Goal: Information Seeking & Learning: Learn about a topic

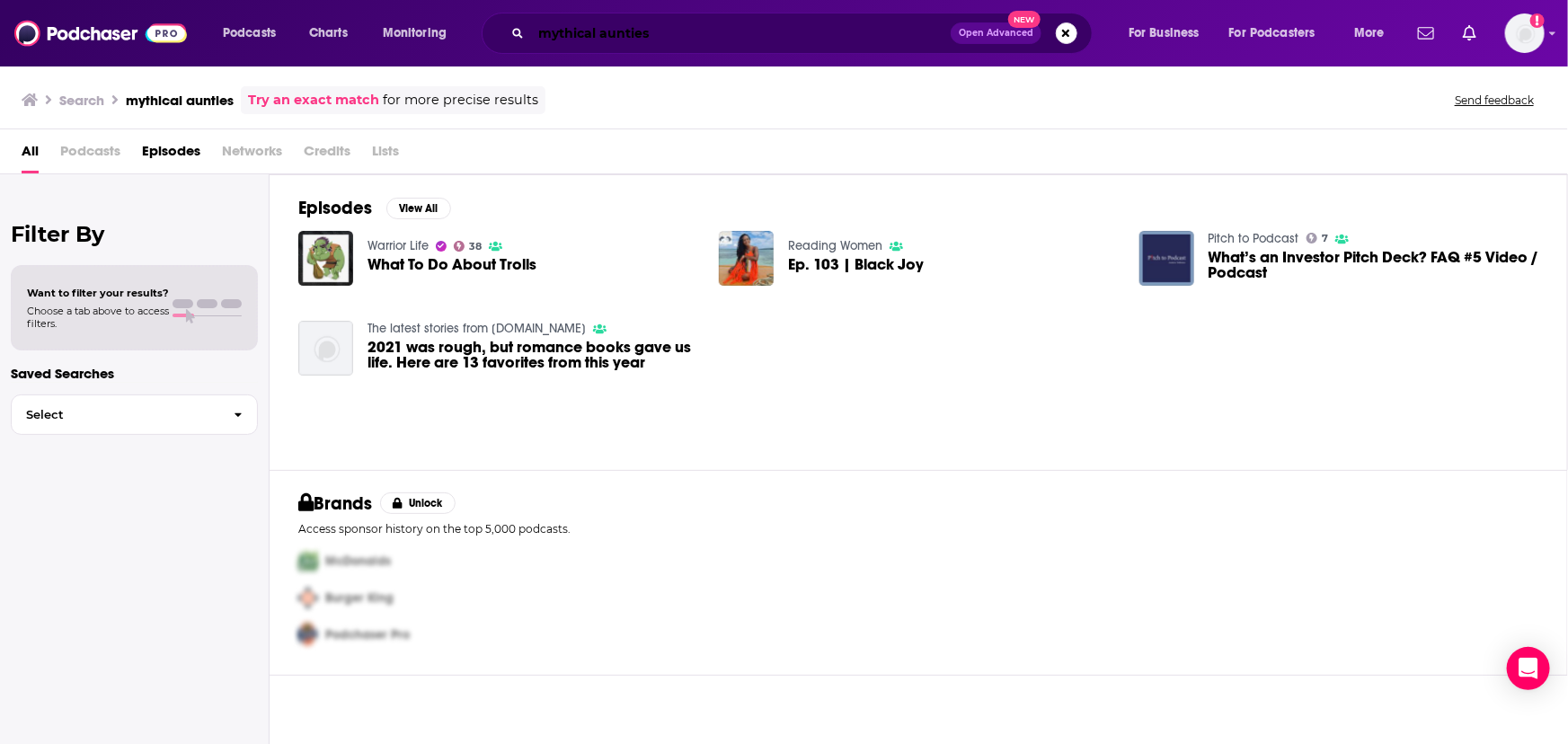
click at [584, 34] on input "mythical aunties" at bounding box center [741, 32] width 420 height 29
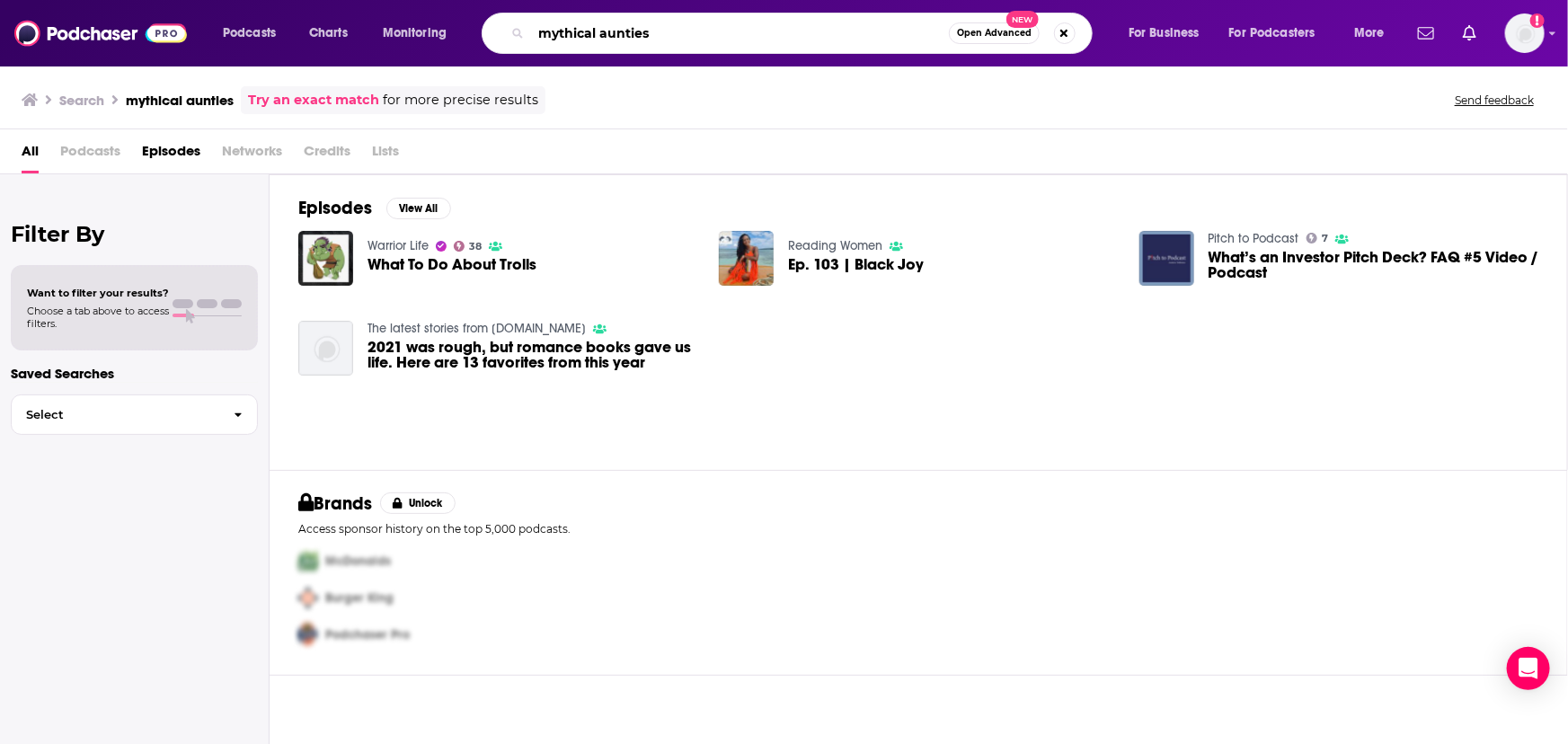
click at [584, 34] on input "mythical aunties" at bounding box center [740, 32] width 418 height 29
paste input "Mystical A"
type input "Mystical Aunties"
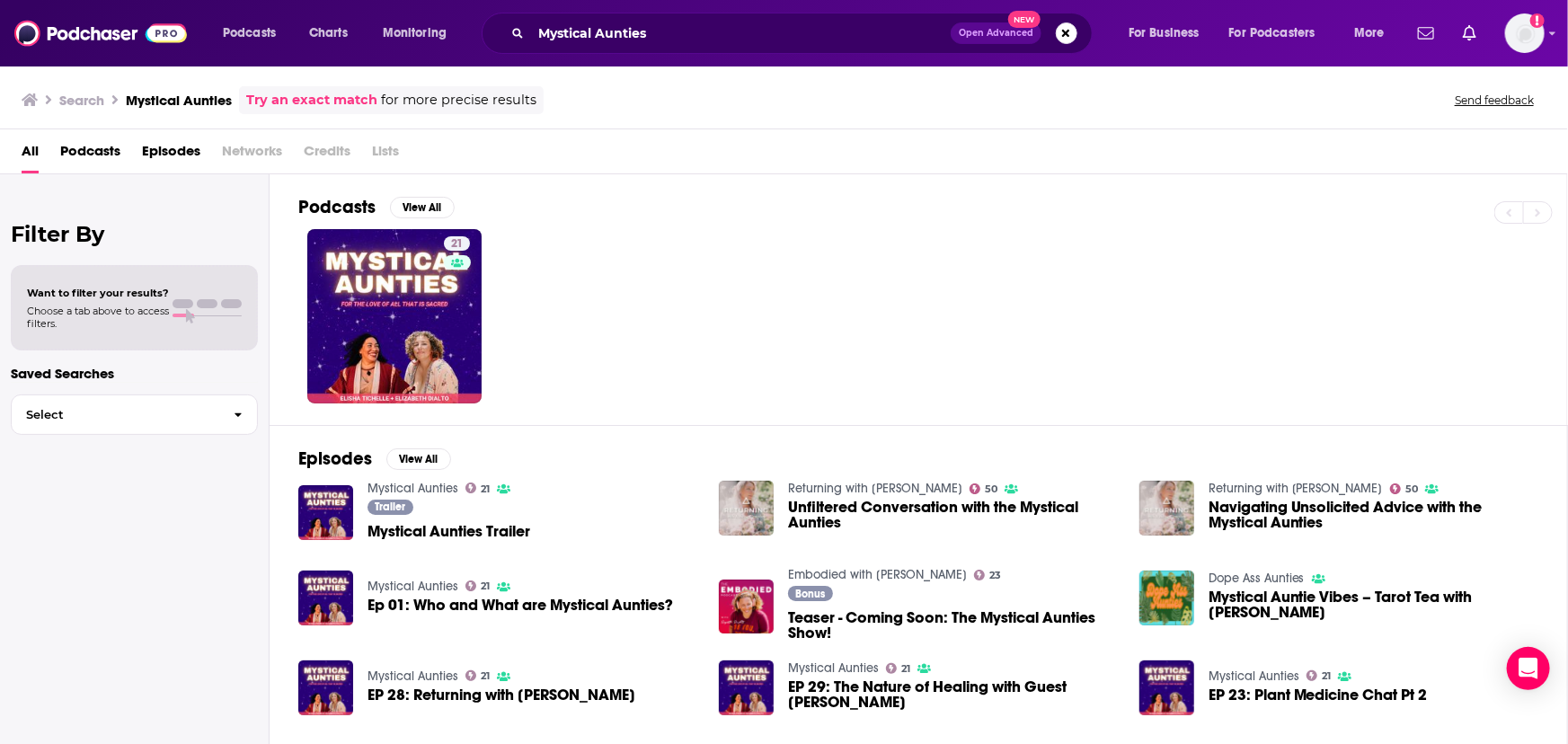
click at [519, 275] on div "21" at bounding box center [933, 316] width 1269 height 174
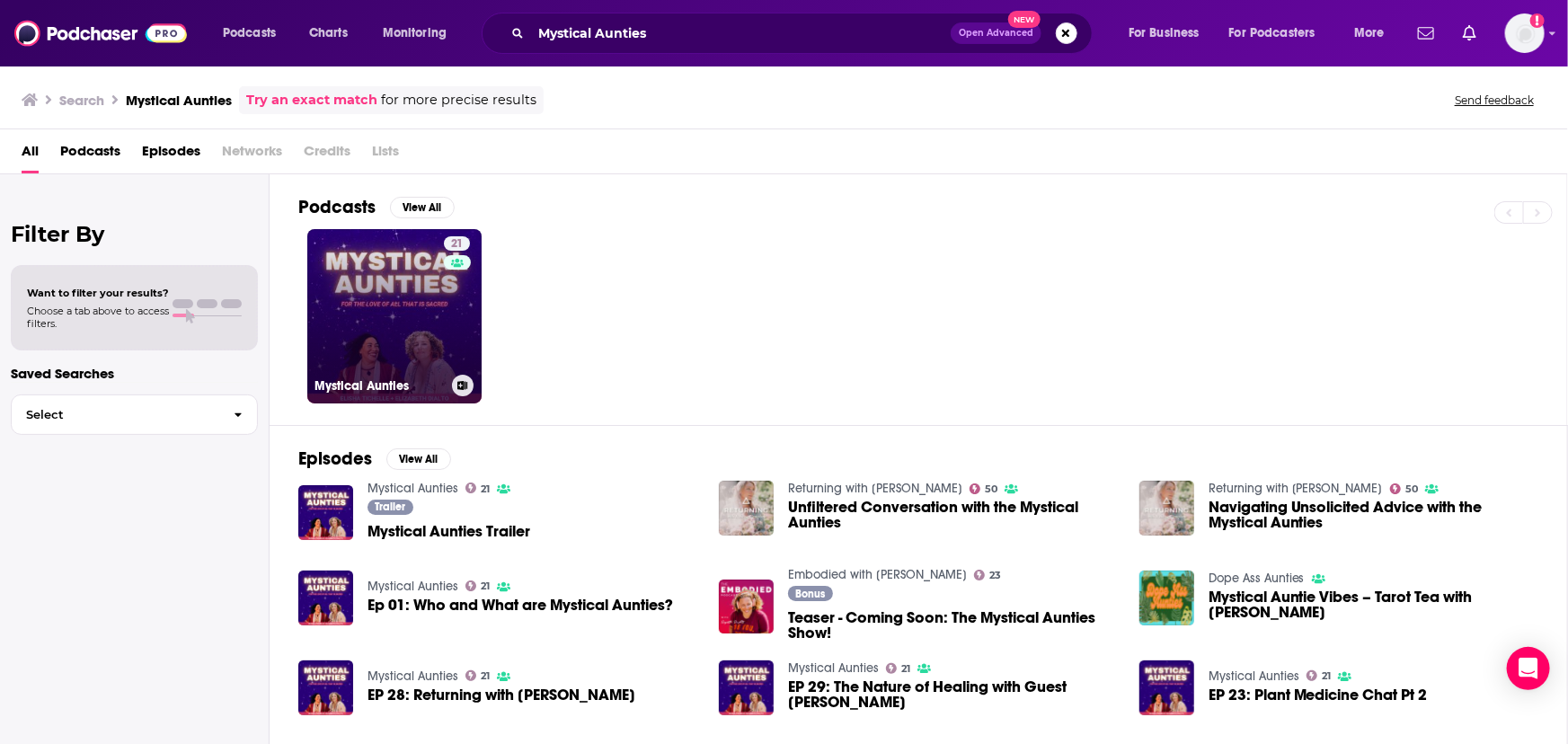
click at [470, 290] on div "21" at bounding box center [459, 306] width 31 height 139
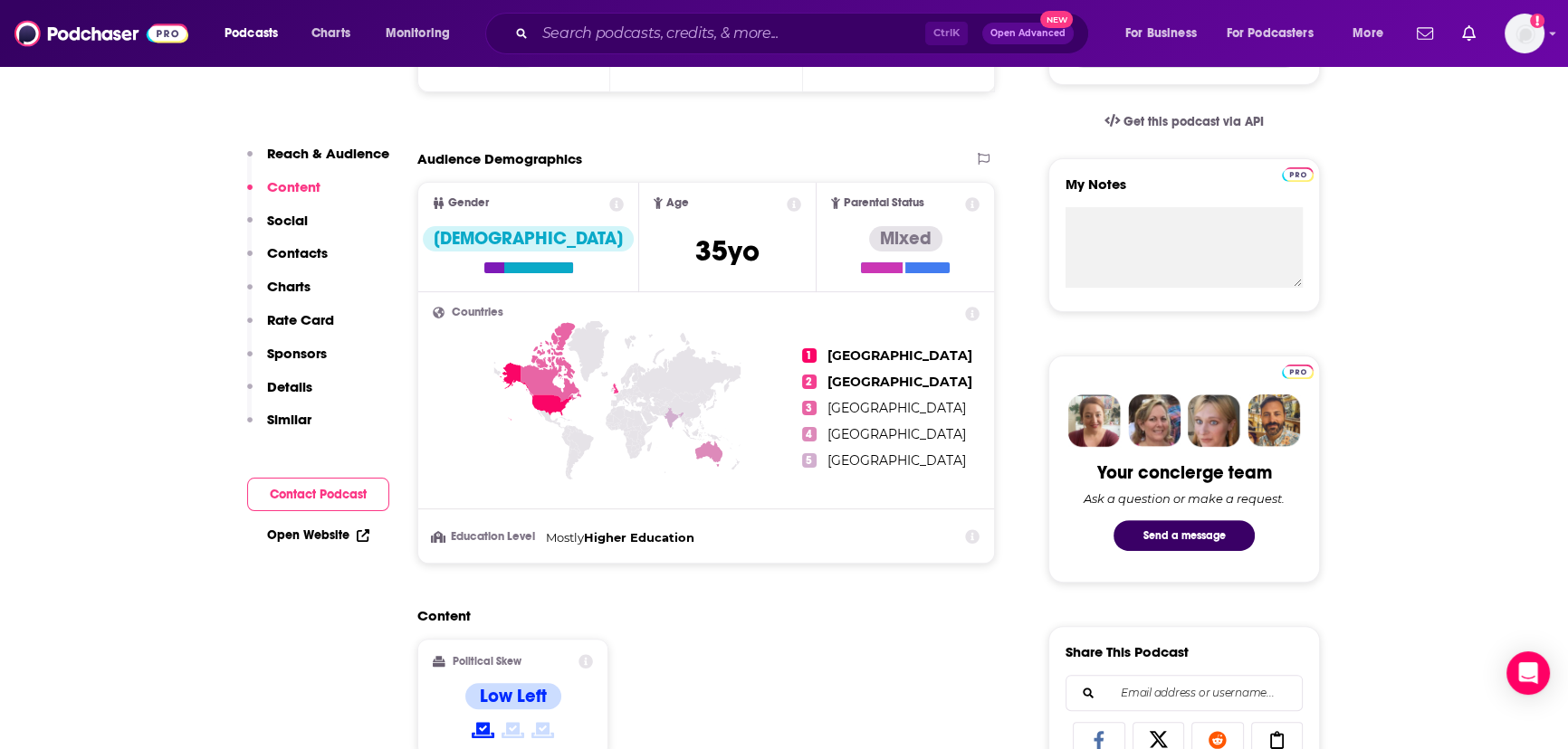
scroll to position [1069, 0]
